Goal: Navigation & Orientation: Find specific page/section

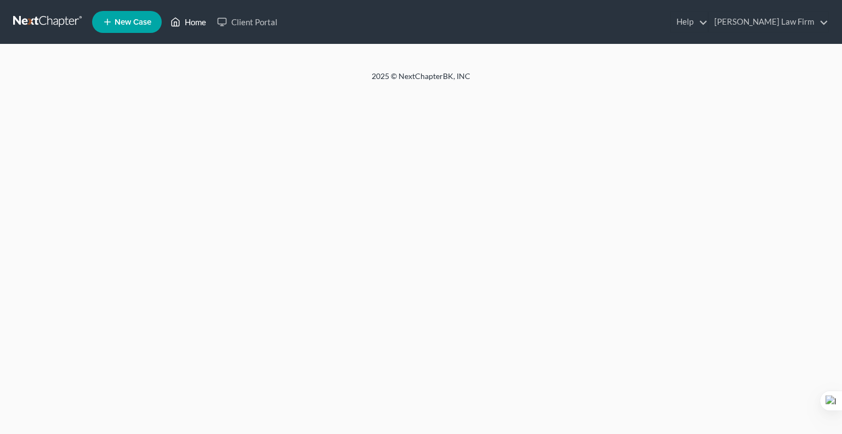
click at [193, 26] on link "Home" at bounding box center [188, 22] width 47 height 20
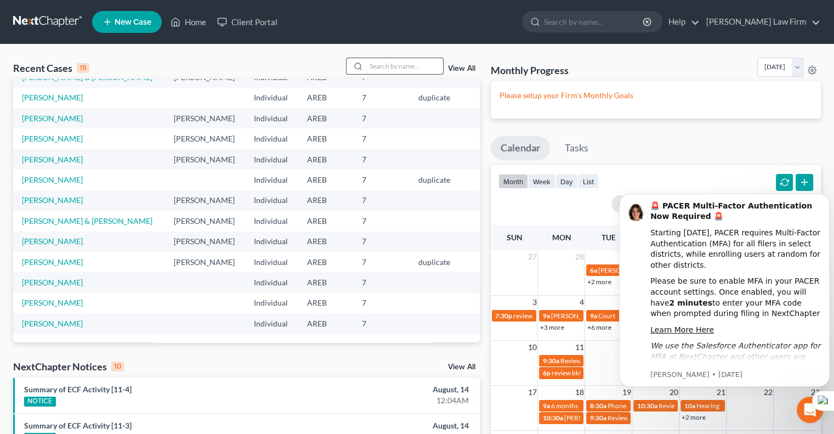
click at [412, 69] on input "search" at bounding box center [404, 66] width 77 height 16
click at [793, 72] on select "[DATE] [DATE] [DATE] [DATE] [DATE] [DATE] [DATE] [DATE] [DATE] [DATE] [DATE] [D…" at bounding box center [780, 67] width 46 height 19
click at [757, 58] on select "[DATE] [DATE] [DATE] [DATE] [DATE] [DATE] [DATE] [DATE] [DATE] [DATE] [DATE] [D…" at bounding box center [780, 67] width 46 height 19
click at [59, 73] on div "Recent Cases 15" at bounding box center [51, 67] width 76 height 13
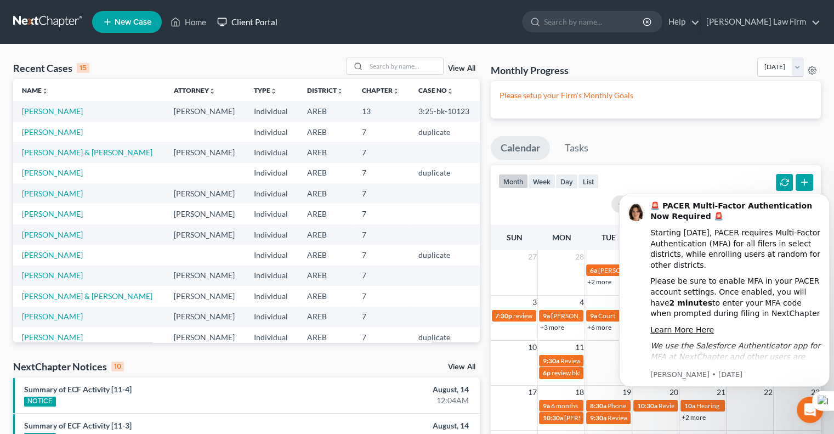
click at [255, 22] on link "Client Portal" at bounding box center [247, 22] width 71 height 20
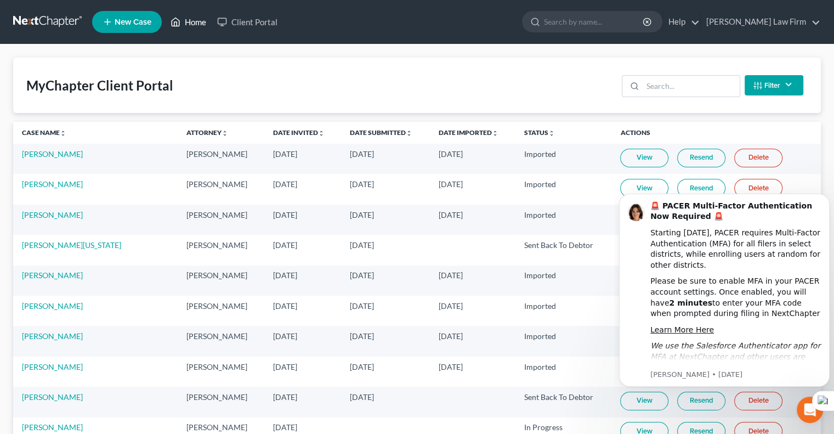
click at [196, 25] on link "Home" at bounding box center [188, 22] width 47 height 20
